Goal: Navigation & Orientation: Find specific page/section

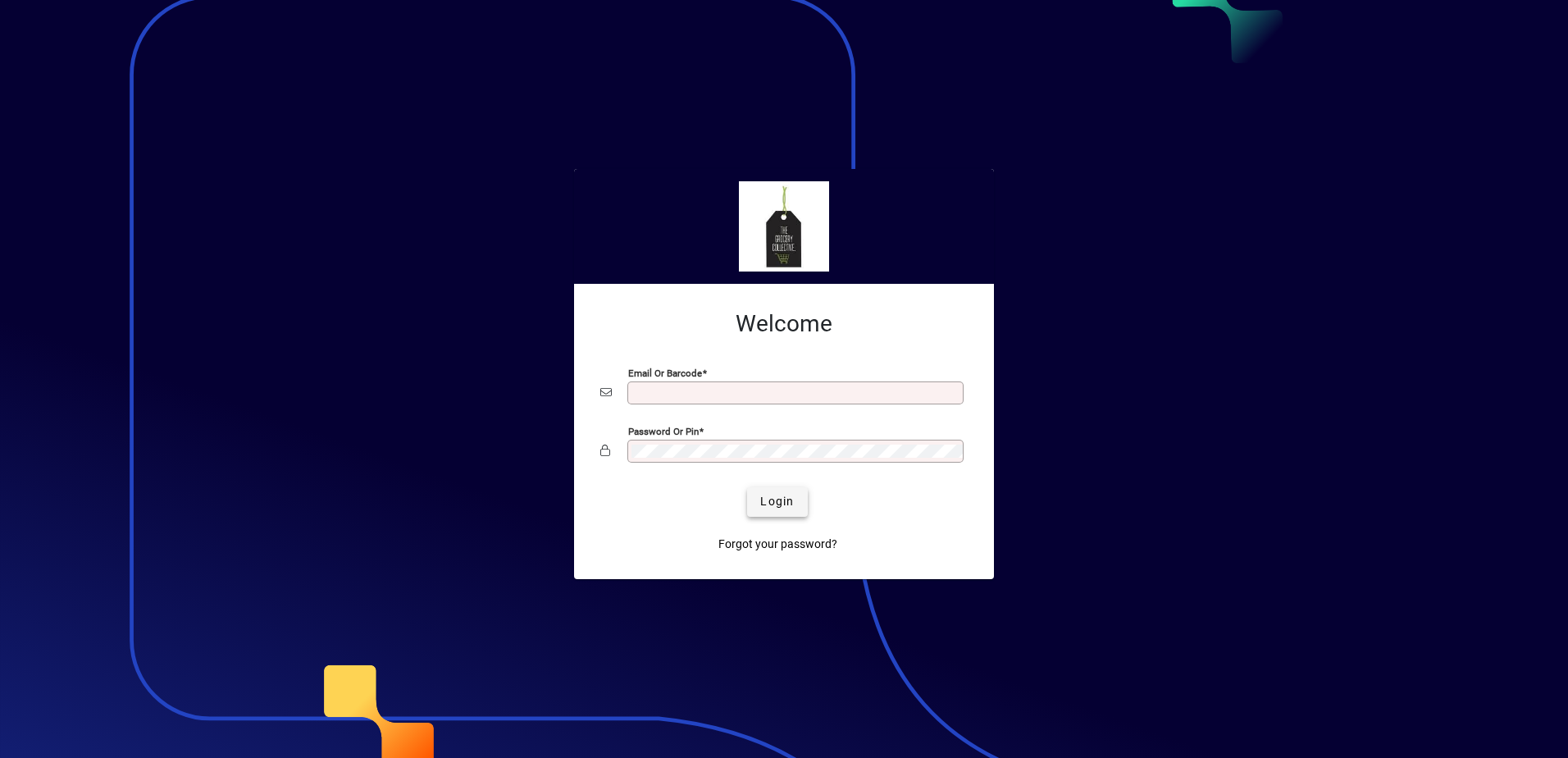
type input "**********"
click at [776, 504] on span "Login" at bounding box center [777, 502] width 34 height 17
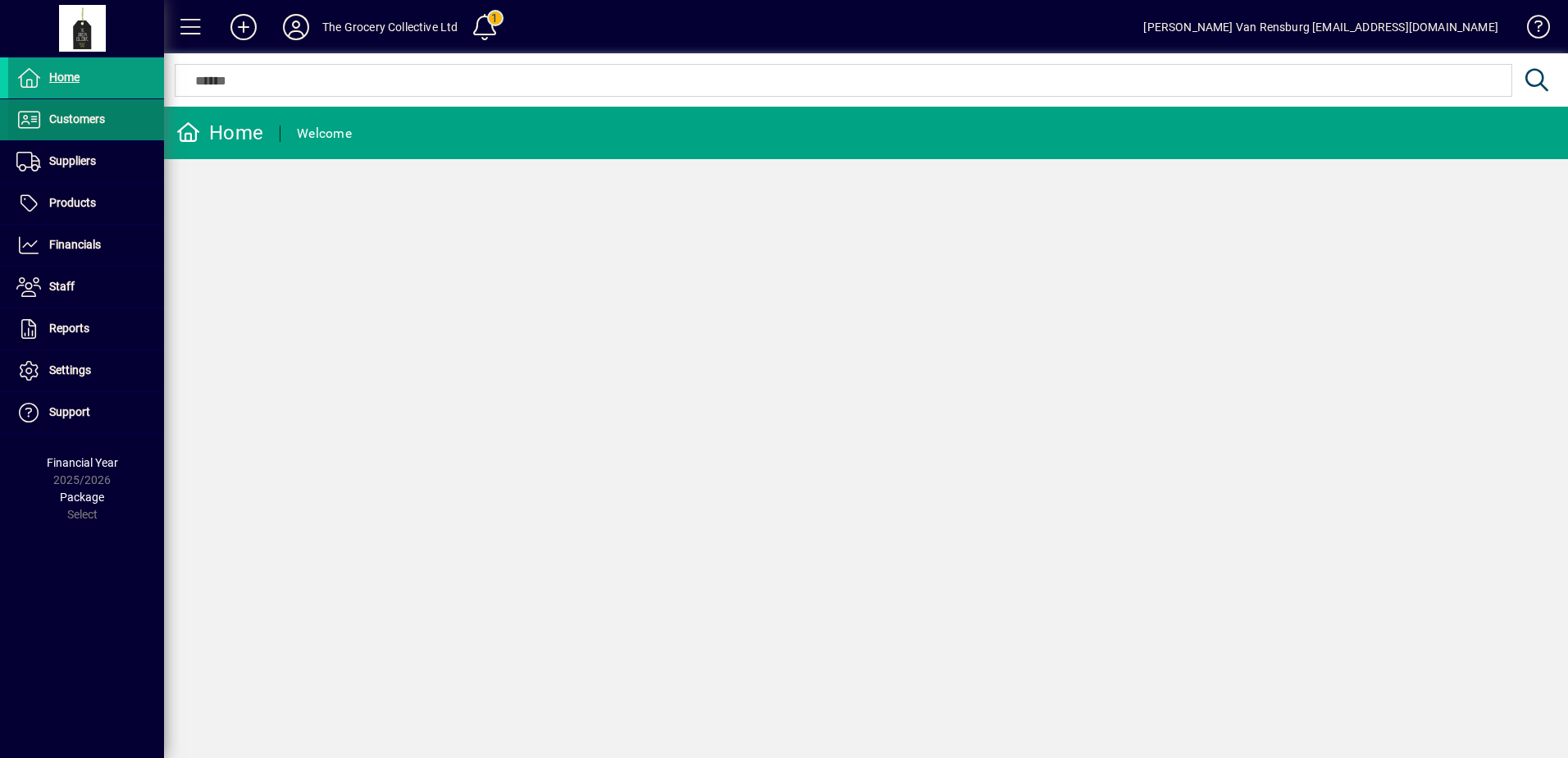
click at [94, 131] on span at bounding box center [86, 120] width 156 height 39
